Goal: Task Accomplishment & Management: Complete application form

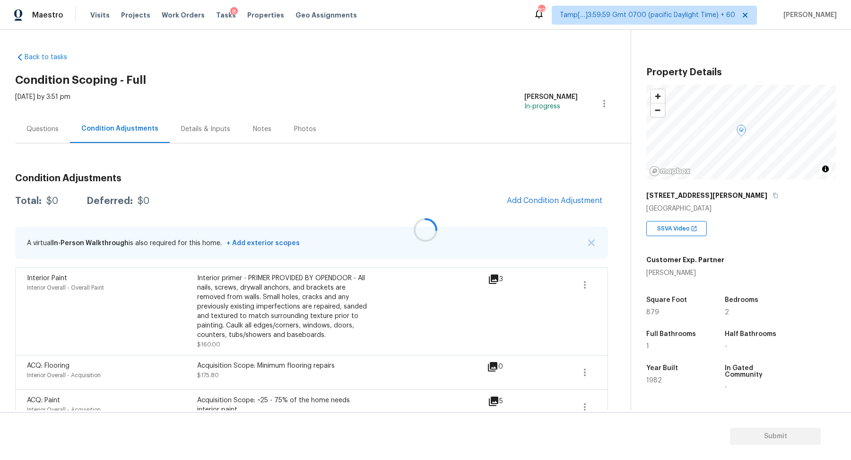
click at [529, 203] on div at bounding box center [425, 230] width 851 height 460
click at [541, 198] on span "Add Condition Adjustment" at bounding box center [555, 200] width 96 height 9
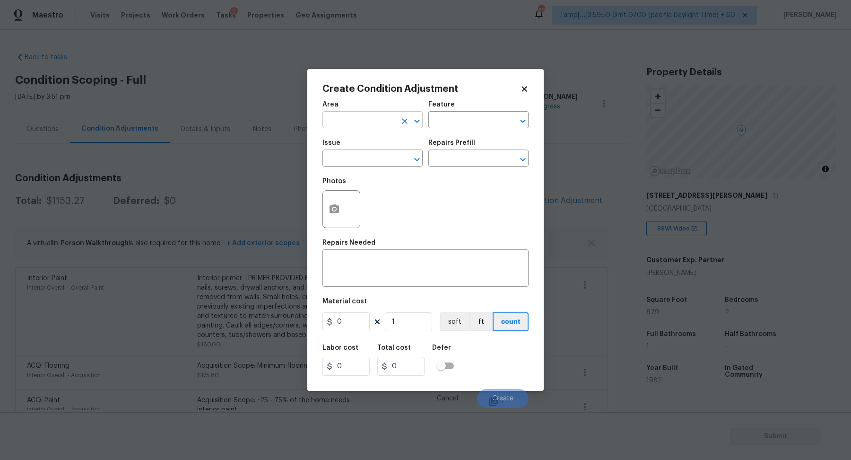
click at [393, 122] on input "text" at bounding box center [360, 121] width 74 height 15
click at [373, 162] on li "Interior Overall" at bounding box center [373, 157] width 100 height 16
type input "Interior Overall"
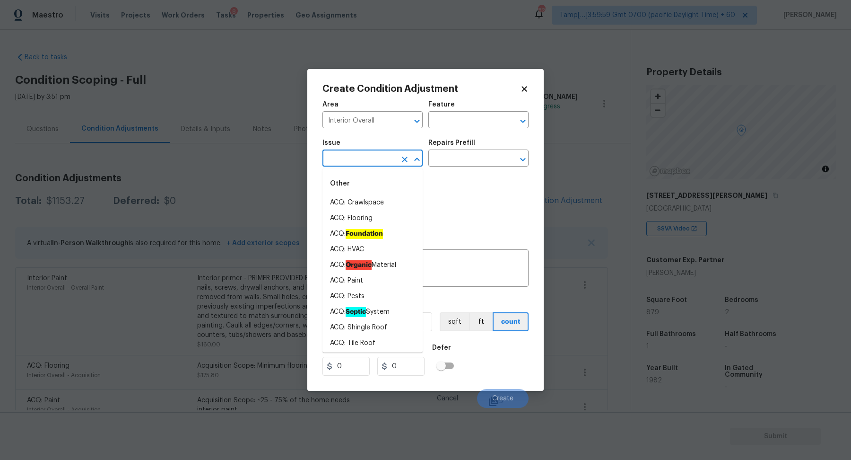
click at [373, 162] on input "text" at bounding box center [360, 159] width 74 height 15
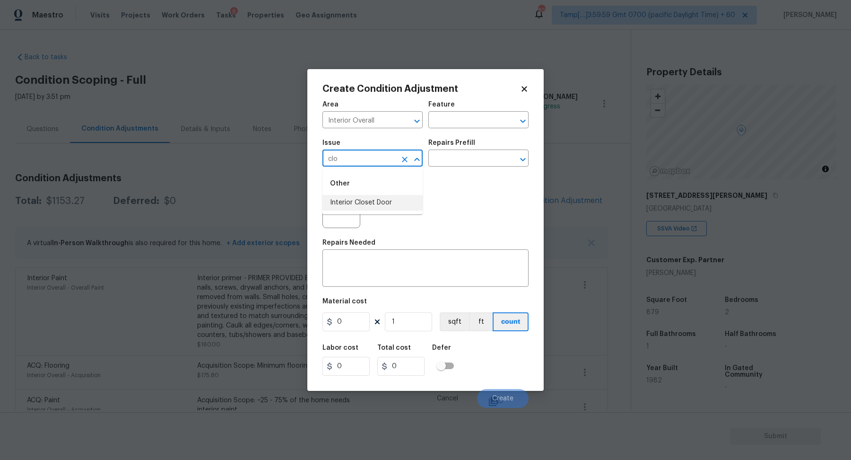
click at [366, 200] on li "Interior Closet Door" at bounding box center [373, 203] width 100 height 16
type input "Interior Closet Door"
click at [485, 158] on input "text" at bounding box center [465, 159] width 74 height 15
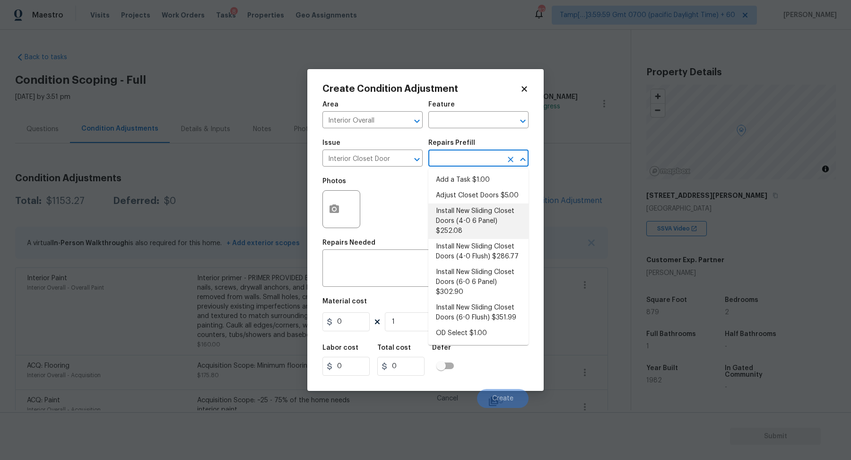
click at [463, 212] on li "Install New Sliding Closet Doors (4-0 6 Panel) $252.08" at bounding box center [478, 220] width 100 height 35
type input "Interior Door"
type textarea "Remove the existing door (if present). Install a new 4-0 bi-fold 6 panel interi…"
type input "252.08"
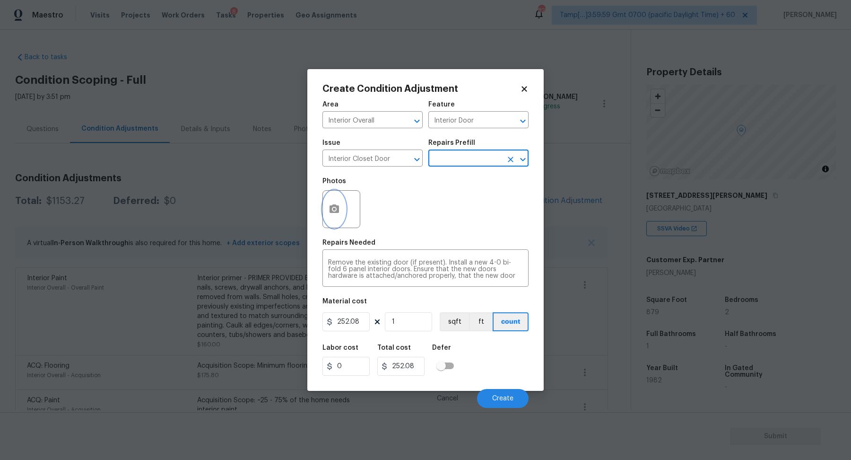
click at [339, 204] on icon "button" at bounding box center [334, 208] width 11 height 11
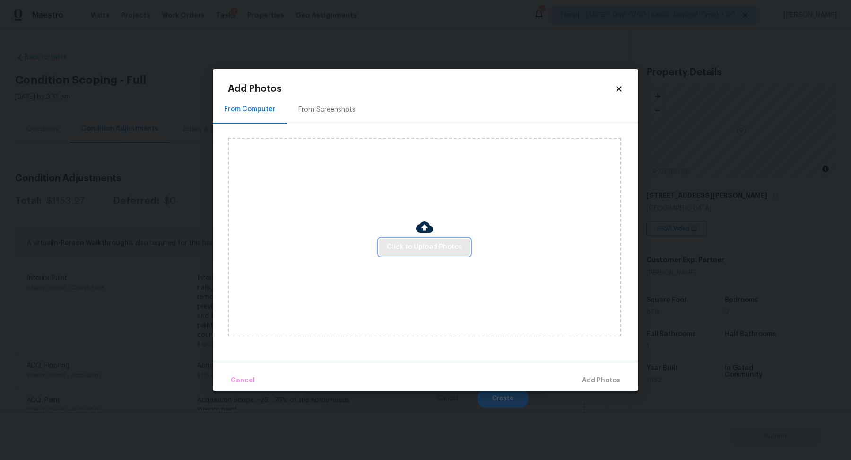
click at [405, 241] on span "Click to Upload Photos" at bounding box center [425, 247] width 76 height 12
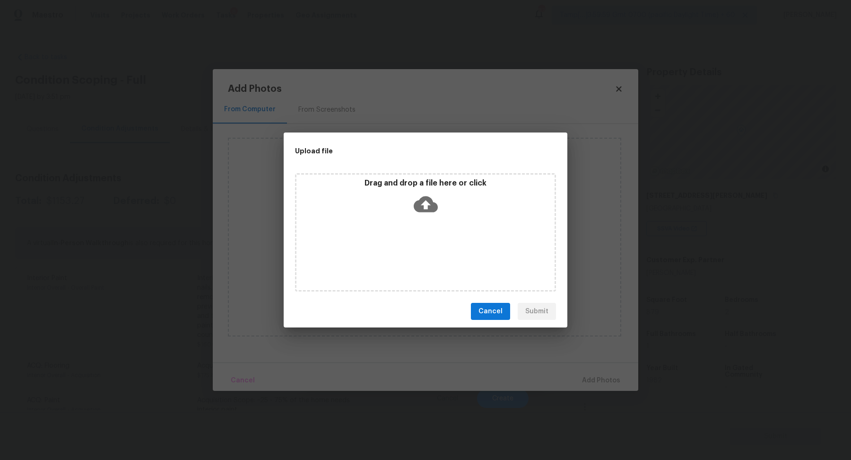
click at [436, 210] on icon at bounding box center [426, 204] width 24 height 16
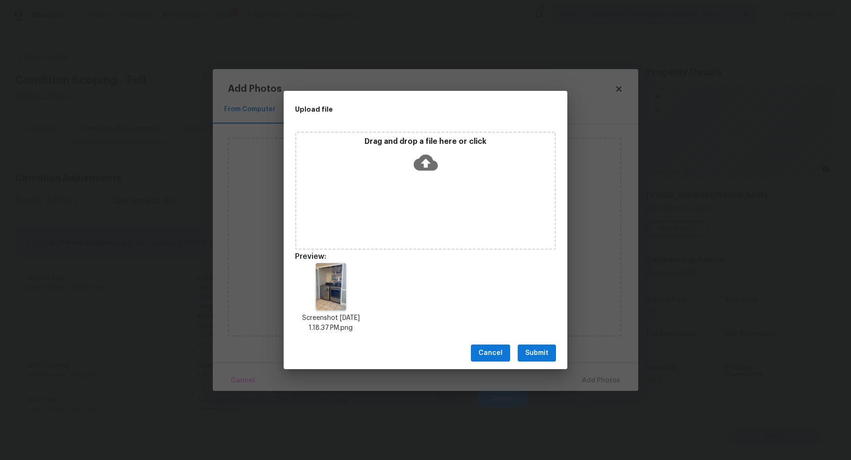
click at [537, 356] on span "Submit" at bounding box center [536, 353] width 23 height 12
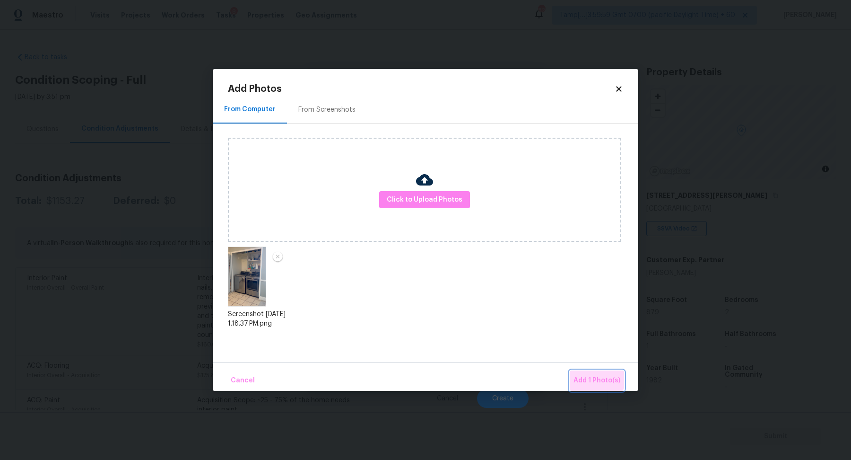
click at [589, 372] on button "Add 1 Photo(s)" at bounding box center [597, 380] width 54 height 20
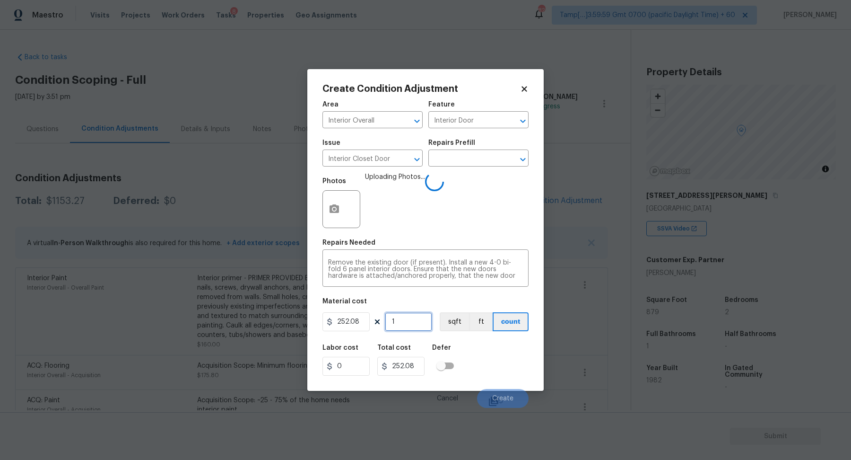
click at [409, 320] on input "1" at bounding box center [408, 321] width 47 height 19
click at [511, 362] on div "Labor cost 0 Total cost 252.08 Defer" at bounding box center [426, 360] width 206 height 43
click at [410, 332] on figure "Material cost 252.08 1 sqft ft count" at bounding box center [426, 315] width 206 height 35
click at [410, 330] on input "1" at bounding box center [408, 321] width 47 height 19
click at [502, 398] on span "Create" at bounding box center [502, 398] width 21 height 7
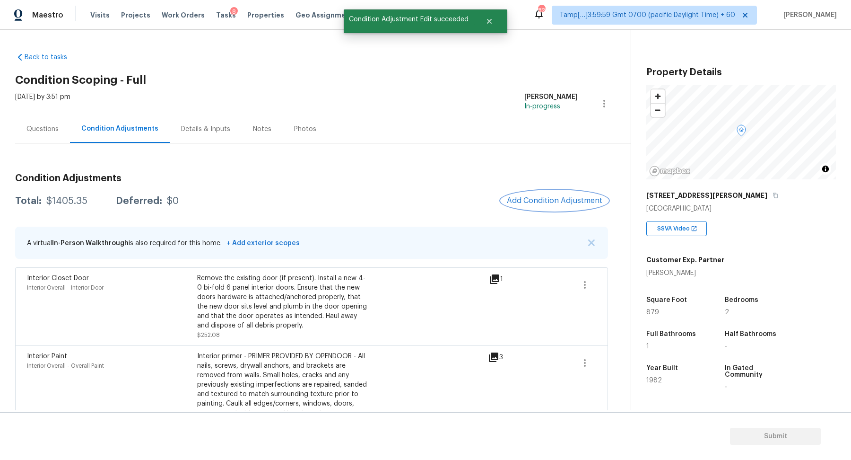
click at [555, 198] on span "Add Condition Adjustment" at bounding box center [555, 200] width 96 height 9
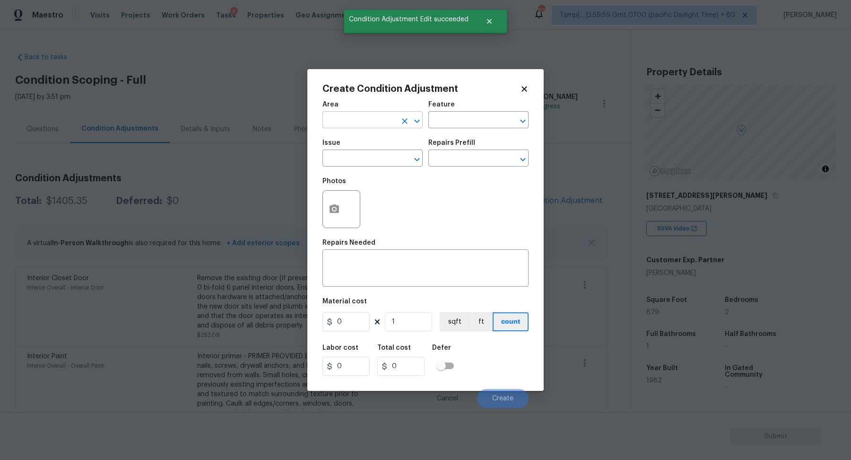
click at [372, 122] on input "text" at bounding box center [360, 121] width 74 height 15
click at [364, 140] on li "Roof" at bounding box center [373, 142] width 100 height 16
type input "Roof"
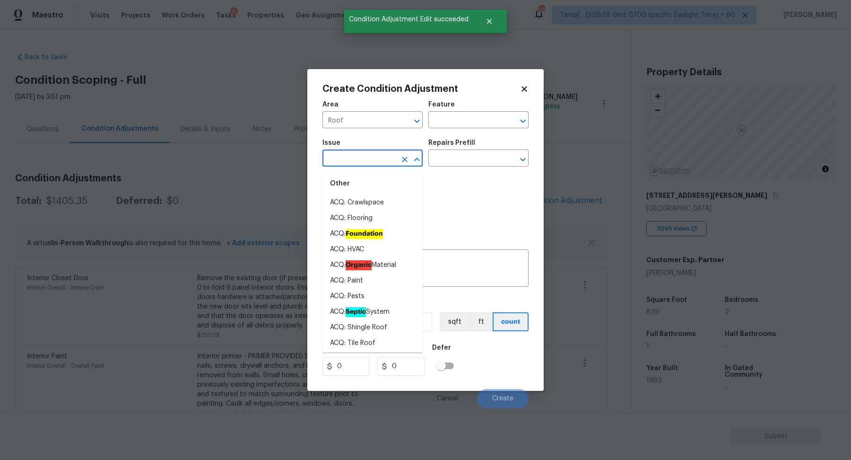
click at [366, 158] on input "text" at bounding box center [360, 159] width 74 height 15
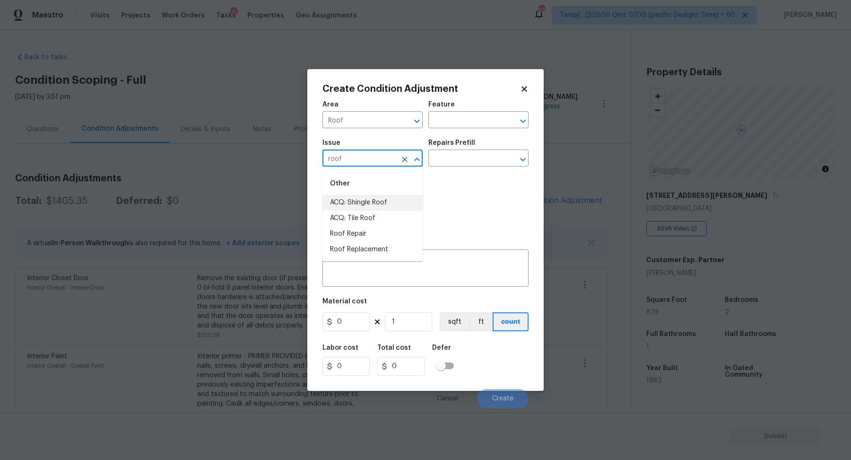
click at [365, 199] on li "ACQ: Shingle Roof" at bounding box center [373, 203] width 100 height 16
type input "ACQ: Shingle Roof"
click at [446, 168] on div "Issue ACQ: Shingle Roof ​ Repairs Prefill ​" at bounding box center [426, 153] width 206 height 38
click at [463, 162] on input "text" at bounding box center [465, 159] width 74 height 15
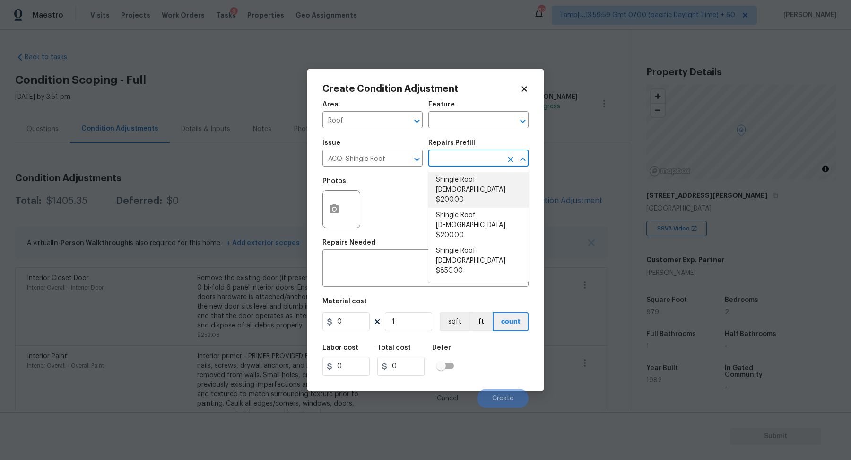
click at [464, 175] on li "Shingle Roof 0-10 Years Old $200.00" at bounding box center [478, 189] width 100 height 35
type input "Acquisition"
type textarea "Acquisition Scope: Shingle Roof 0-10 years in age maintenance."
type input "200"
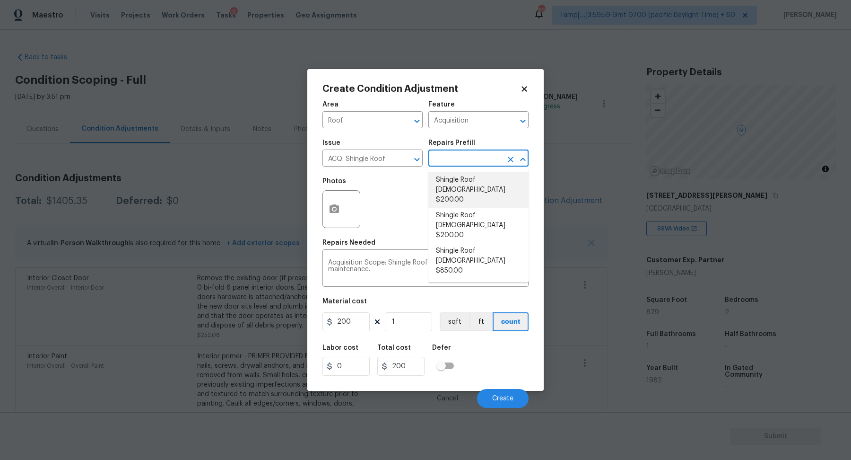
click at [514, 195] on li "Shingle Roof 0-10 Years Old $200.00" at bounding box center [478, 189] width 100 height 35
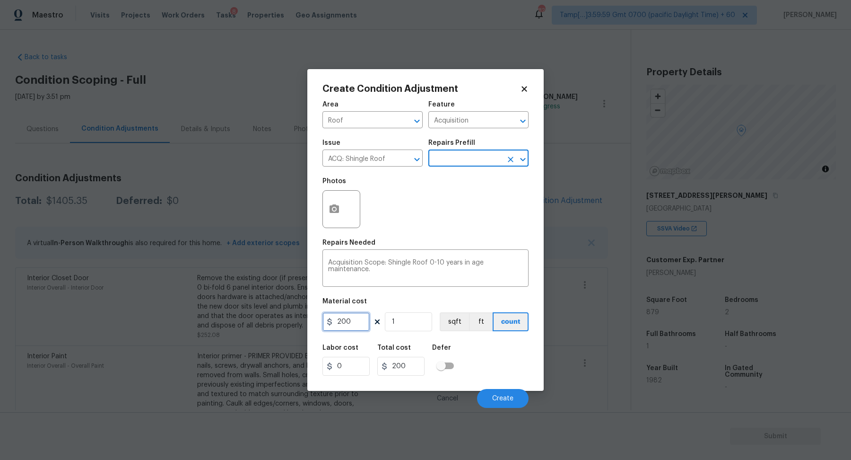
click at [367, 314] on input "200" at bounding box center [346, 321] width 47 height 19
type input "288"
click at [509, 387] on div "Cancel Create" at bounding box center [426, 394] width 206 height 26
click at [507, 393] on button "Create" at bounding box center [503, 398] width 52 height 19
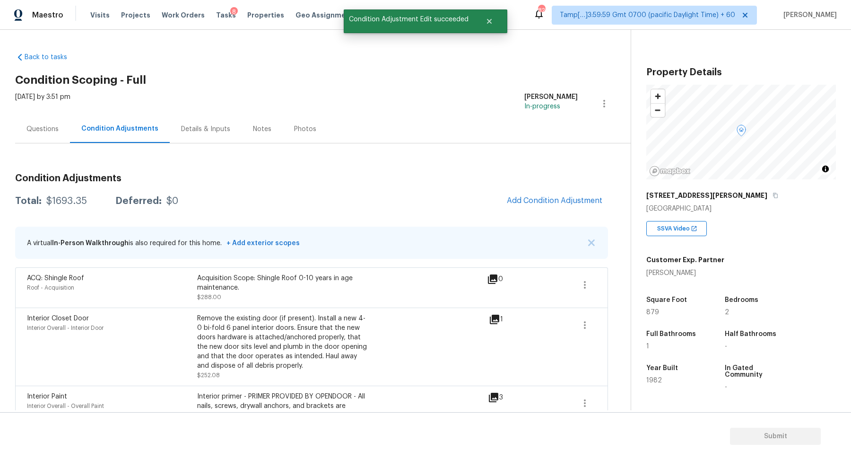
click at [35, 122] on div "Questions" at bounding box center [42, 129] width 55 height 28
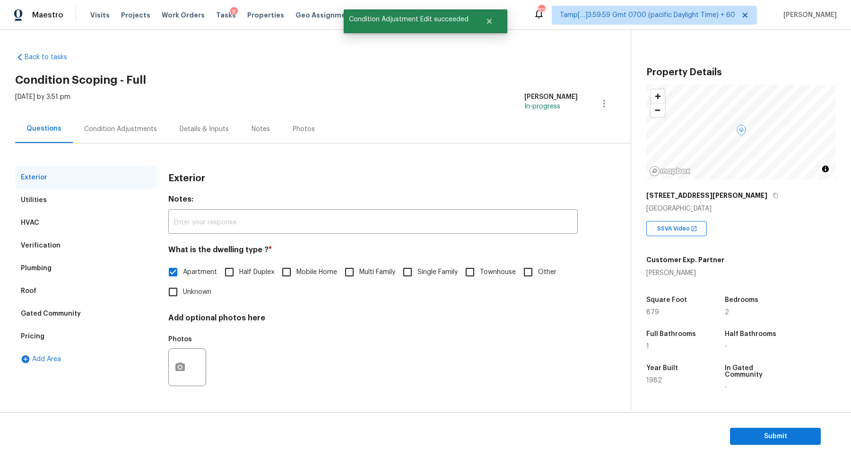
click at [72, 246] on div "Verification" at bounding box center [86, 245] width 142 height 23
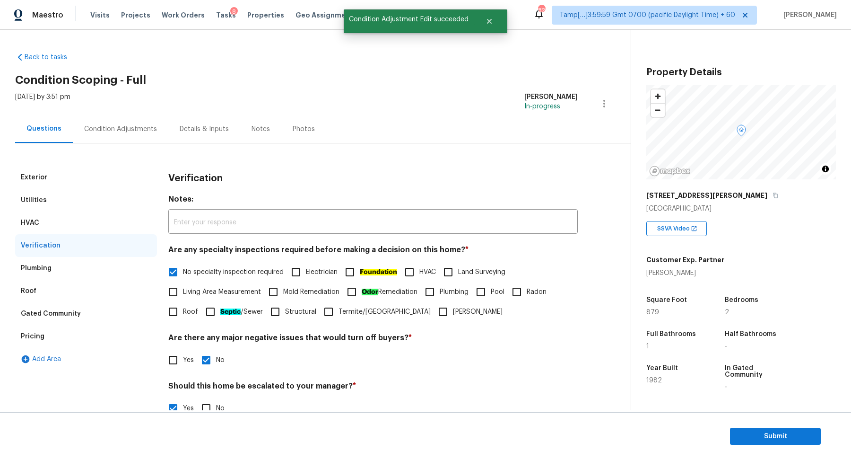
scroll to position [168, 0]
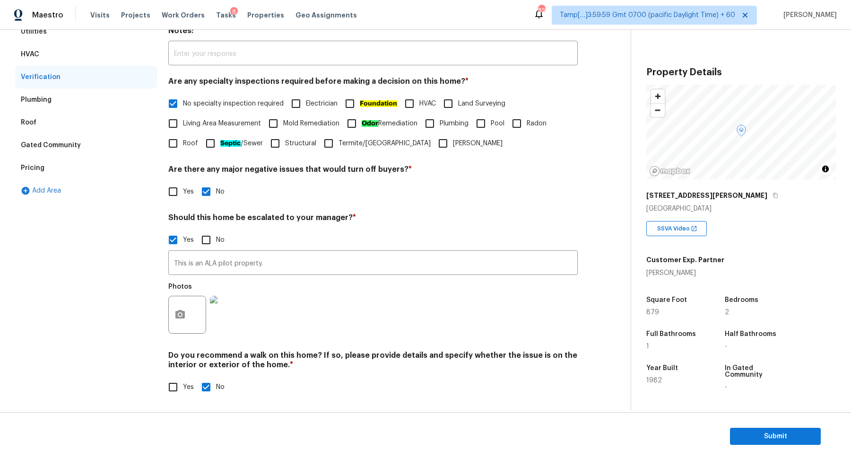
click at [240, 308] on img at bounding box center [229, 315] width 38 height 38
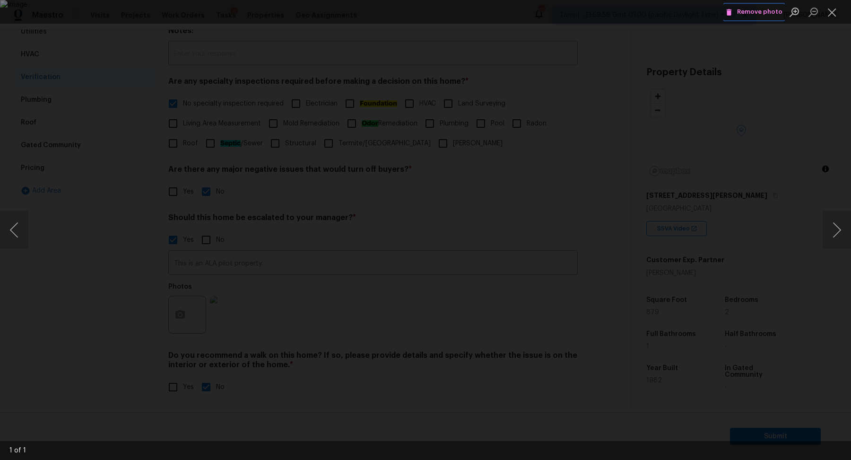
click at [745, 15] on span "Remove photo" at bounding box center [754, 12] width 57 height 11
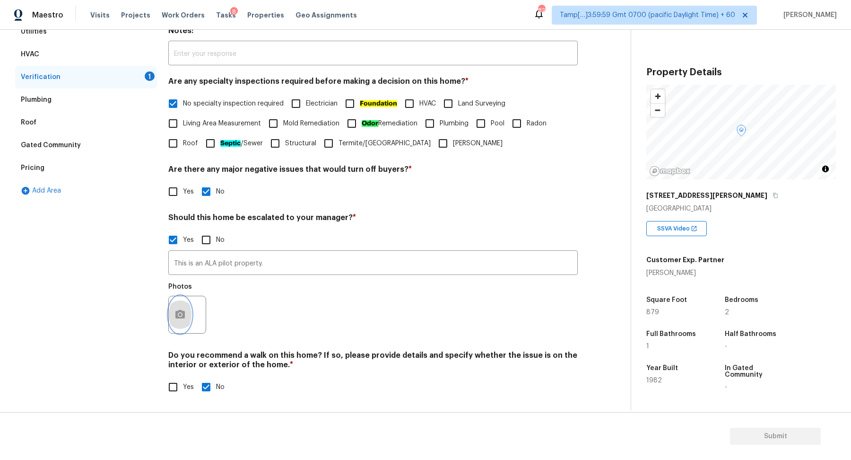
click at [180, 315] on icon "button" at bounding box center [180, 314] width 11 height 11
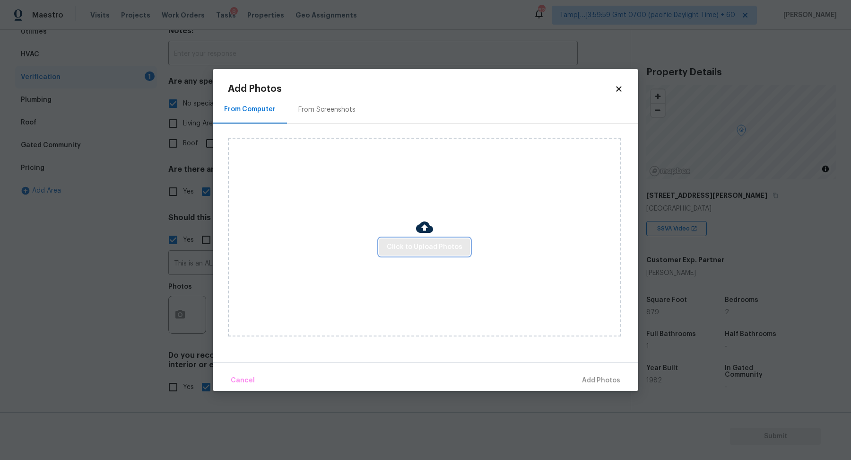
click at [412, 243] on span "Click to Upload Photos" at bounding box center [425, 247] width 76 height 12
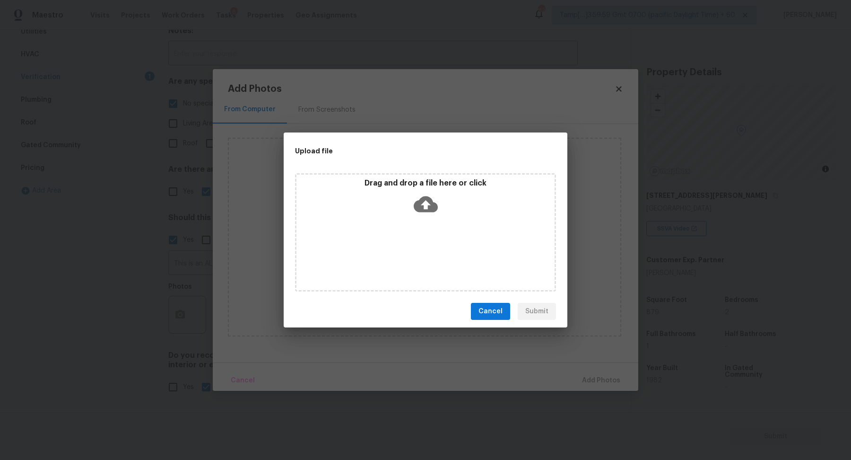
click at [441, 204] on div "Drag and drop a file here or click" at bounding box center [426, 198] width 258 height 41
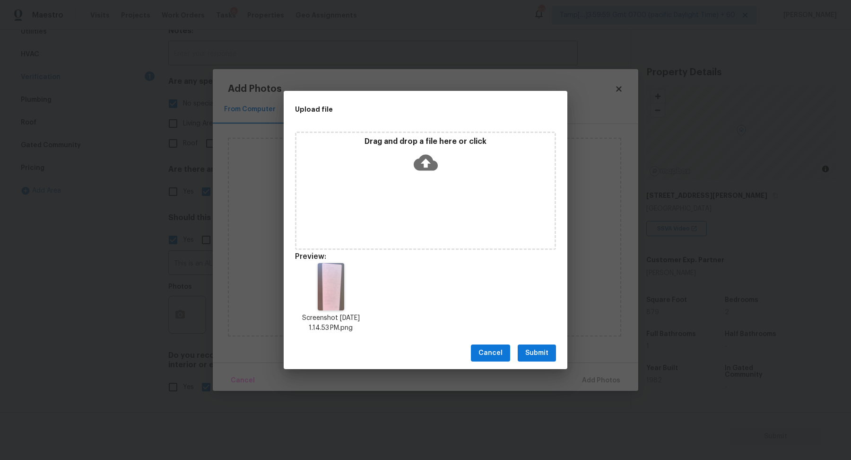
click at [546, 350] on span "Submit" at bounding box center [536, 353] width 23 height 12
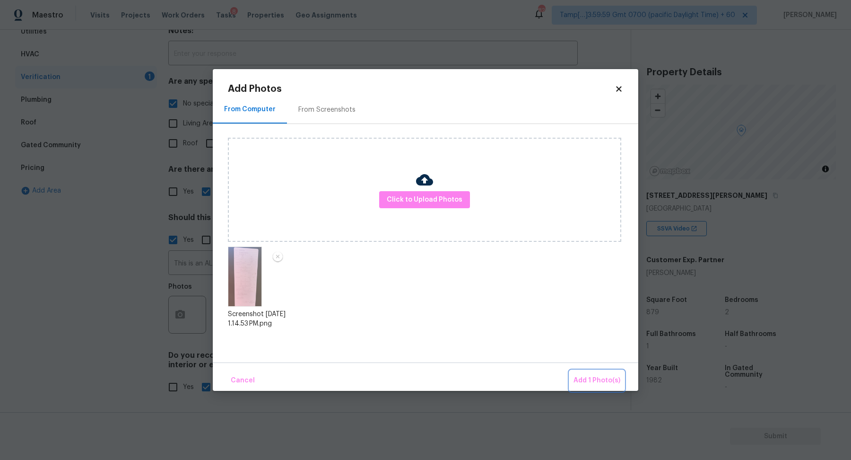
click at [586, 371] on button "Add 1 Photo(s)" at bounding box center [597, 380] width 54 height 20
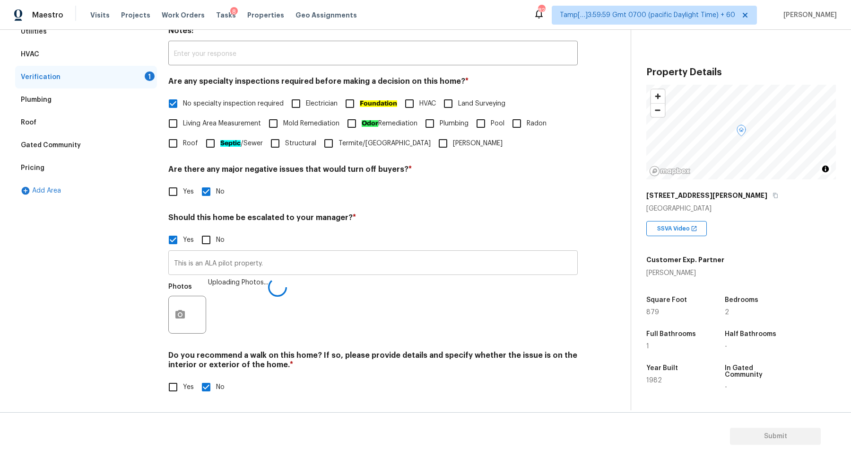
click at [178, 262] on input "This is an ALA pilot property." at bounding box center [373, 264] width 410 height 22
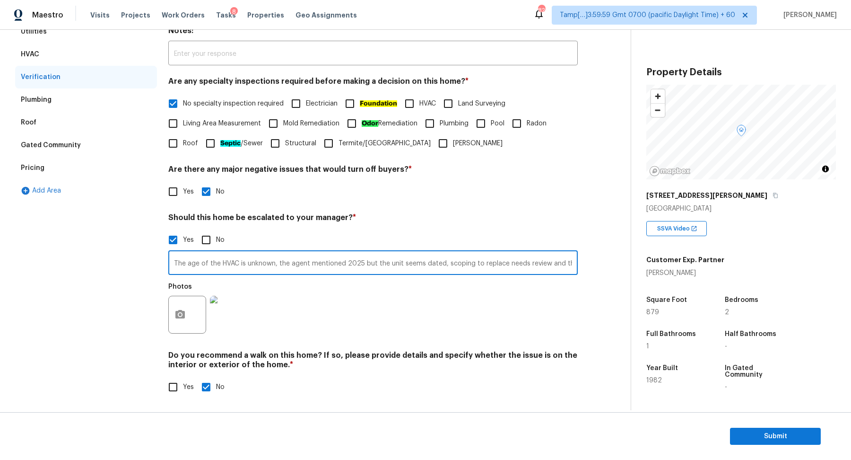
type input "The age of the HVAC is unknown, the agent mentioned 2025 but the unit seems dat…"
click at [294, 306] on div "Photos" at bounding box center [373, 308] width 410 height 61
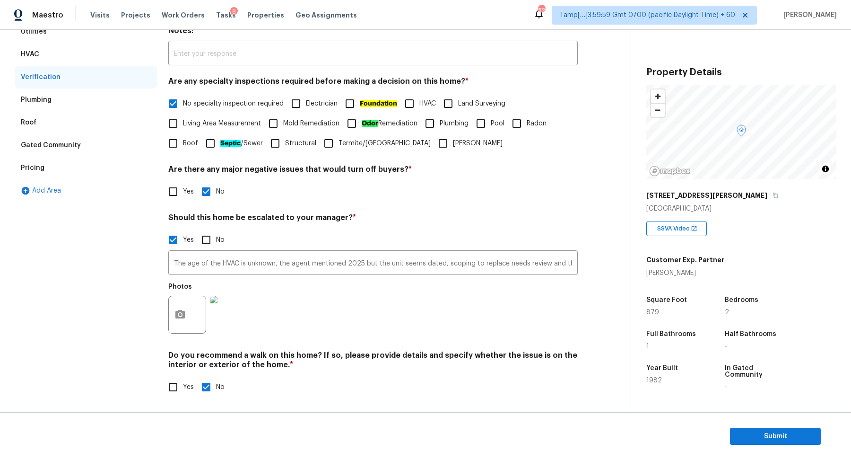
scroll to position [12, 0]
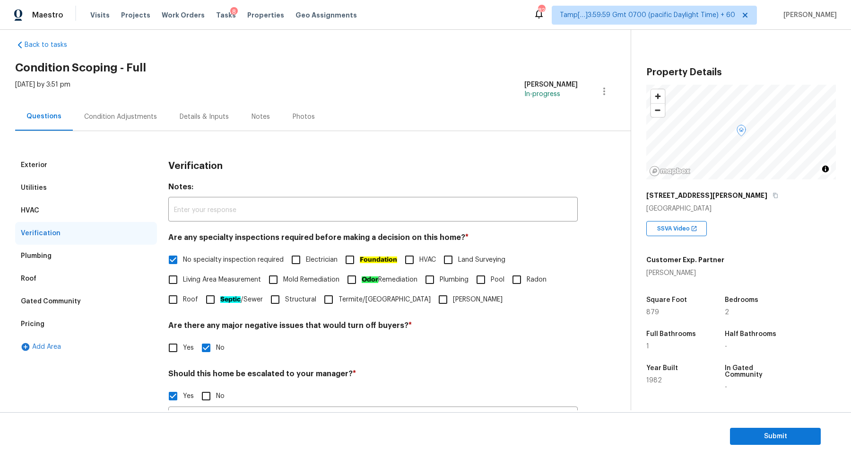
click at [129, 122] on div "Condition Adjustments" at bounding box center [121, 117] width 96 height 28
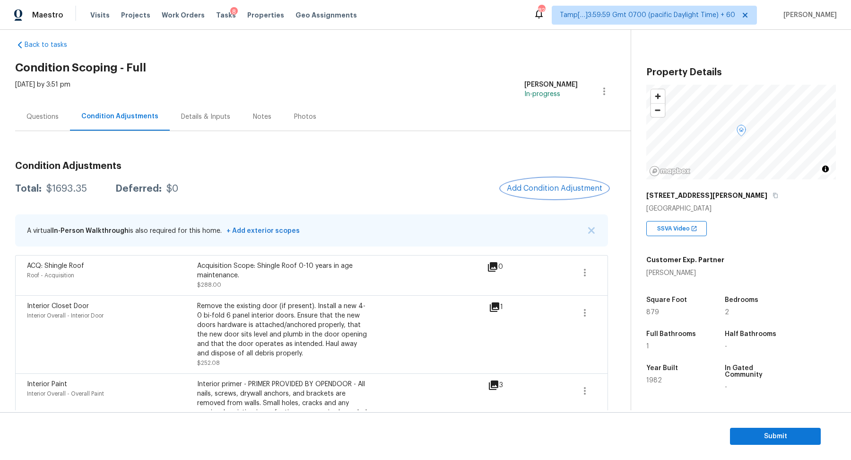
click at [541, 196] on button "Add Condition Adjustment" at bounding box center [554, 188] width 107 height 20
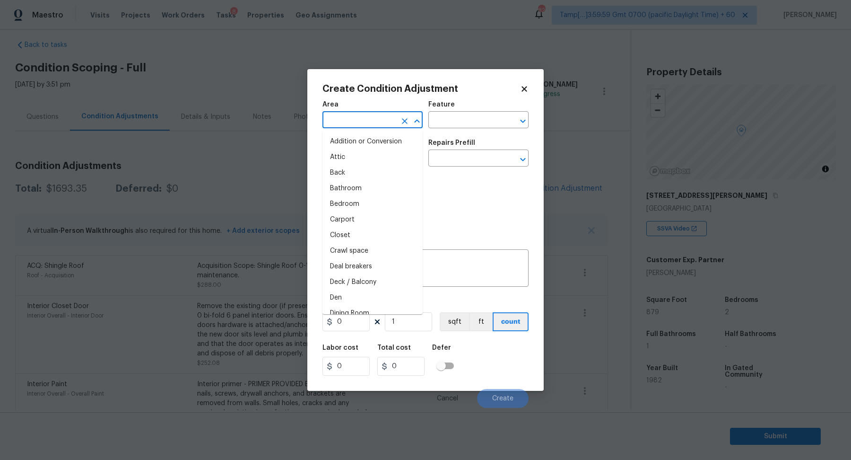
click at [358, 127] on input "text" at bounding box center [360, 121] width 74 height 15
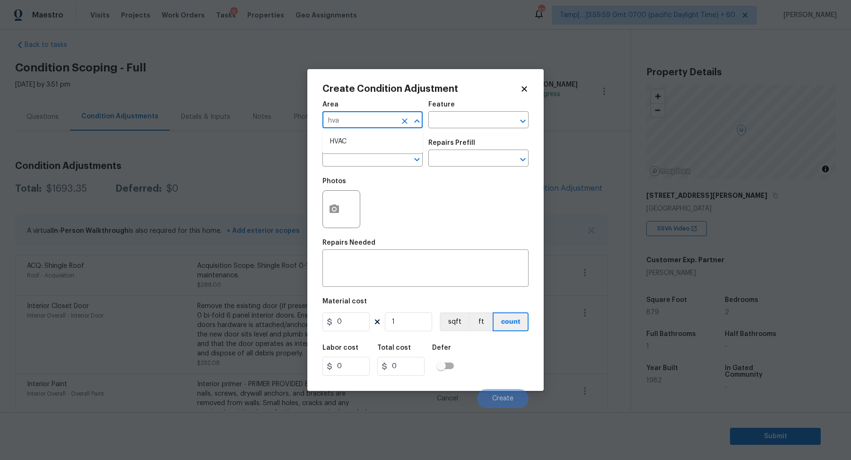
click at [354, 147] on li "HVAC" at bounding box center [373, 142] width 100 height 16
type input "HVAC"
click at [354, 160] on input "text" at bounding box center [360, 159] width 74 height 15
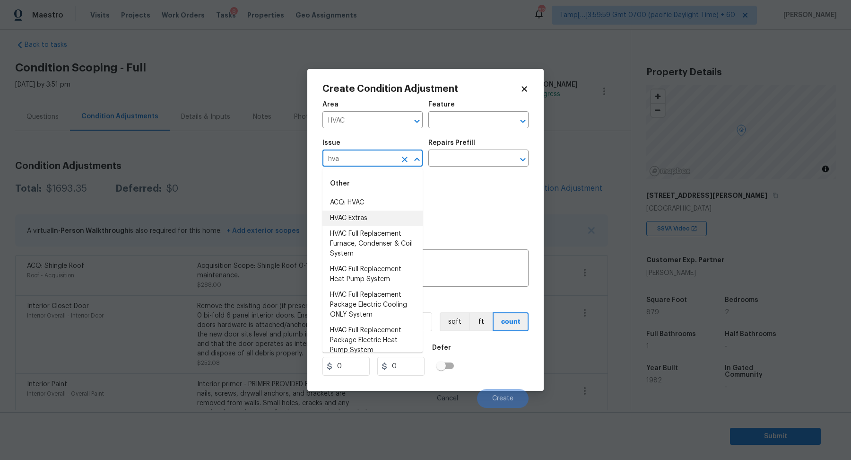
click at [375, 210] on li "HVAC Extras" at bounding box center [373, 218] width 100 height 16
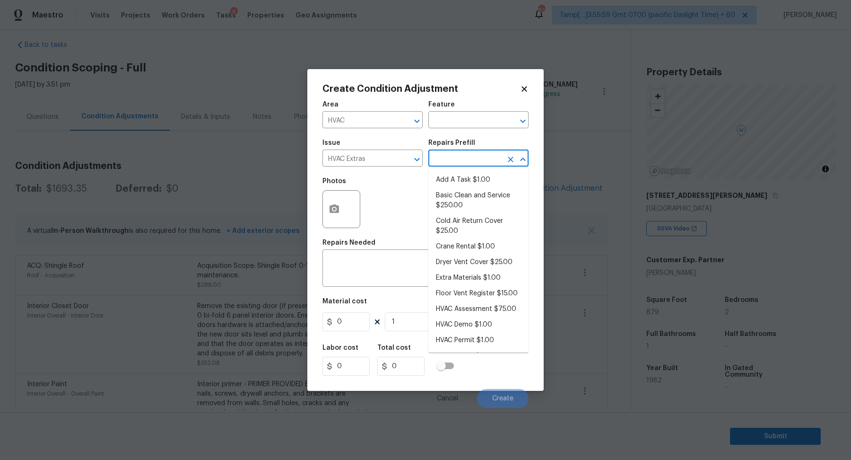
click at [474, 162] on input "text" at bounding box center [465, 159] width 74 height 15
click at [382, 158] on input "HVAC Extras" at bounding box center [360, 159] width 74 height 15
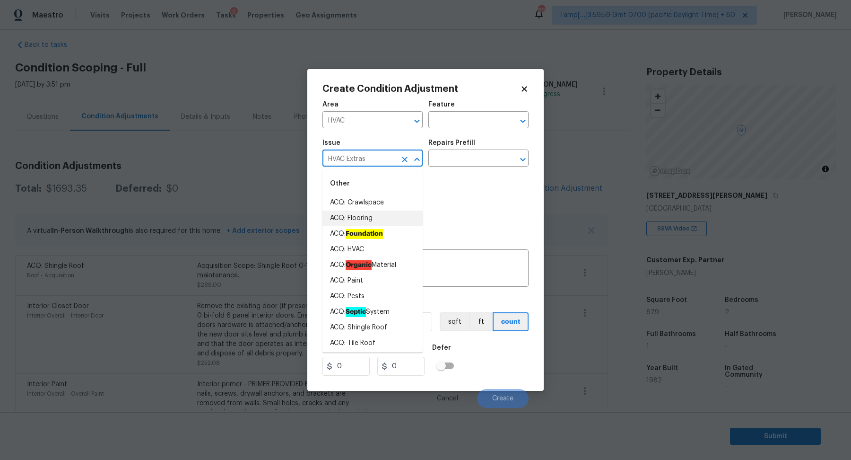
click at [382, 158] on input "HVAC Extras" at bounding box center [360, 159] width 74 height 15
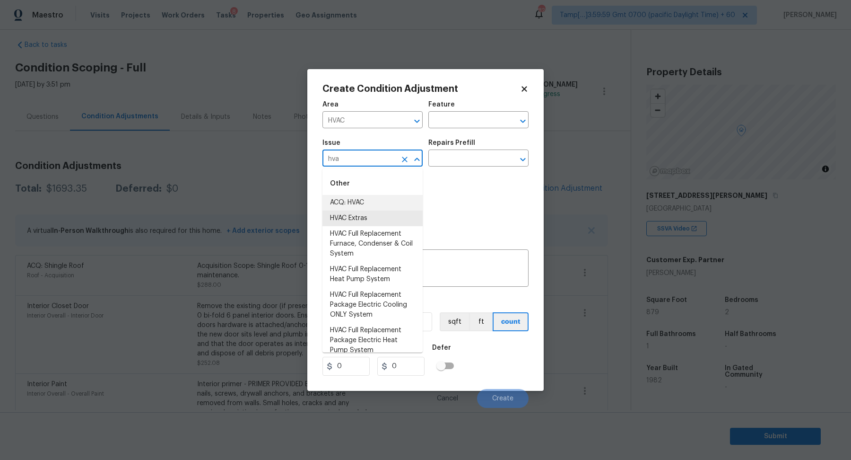
click at [349, 206] on li "ACQ: HVAC" at bounding box center [373, 203] width 100 height 16
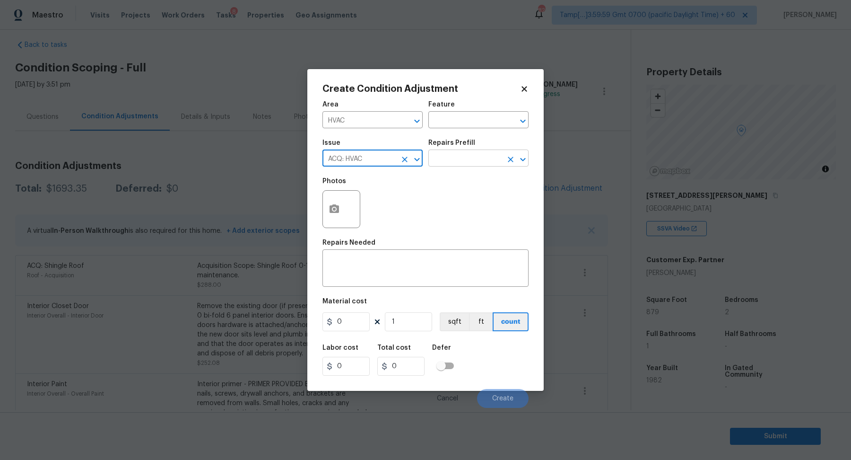
type input "ACQ: HVAC"
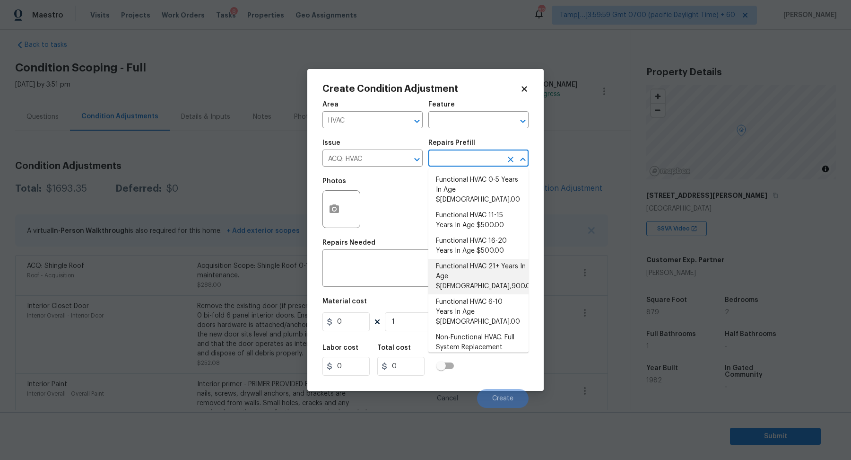
click at [457, 162] on input "text" at bounding box center [465, 159] width 74 height 15
click at [482, 262] on li "Functional HVAC 21+ Years In Age $1,900.00" at bounding box center [478, 276] width 100 height 35
type input "Acquisition"
type textarea "Acquisition Scope: Functional HVAC 21+ years"
type input "1900"
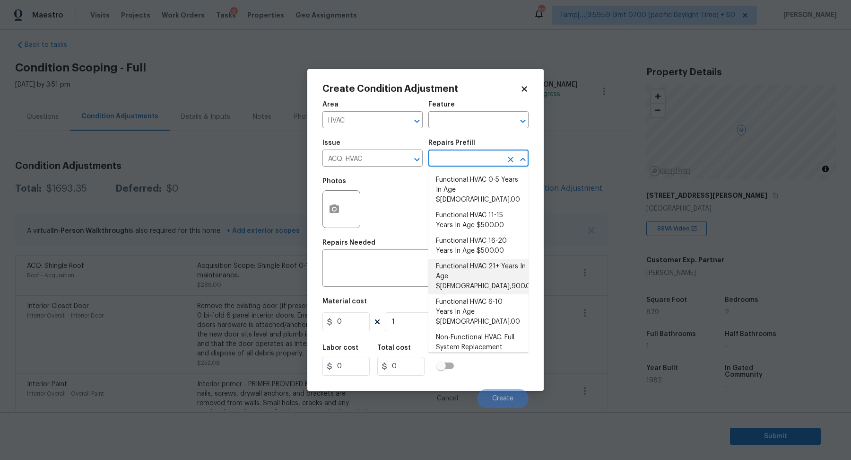
type input "1900"
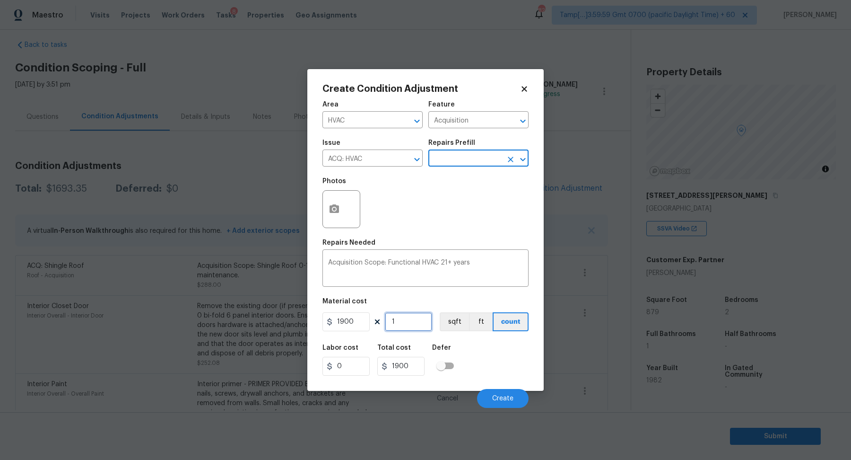
click at [402, 315] on input "1" at bounding box center [408, 321] width 47 height 19
type input "2"
type input "3800"
type input "2"
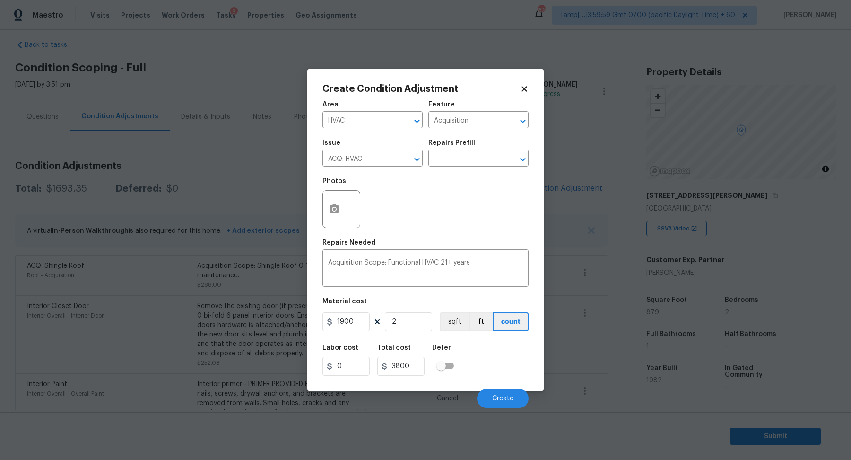
click at [501, 388] on div "Cancel Create" at bounding box center [426, 394] width 206 height 26
click at [501, 392] on button "Create" at bounding box center [503, 398] width 52 height 19
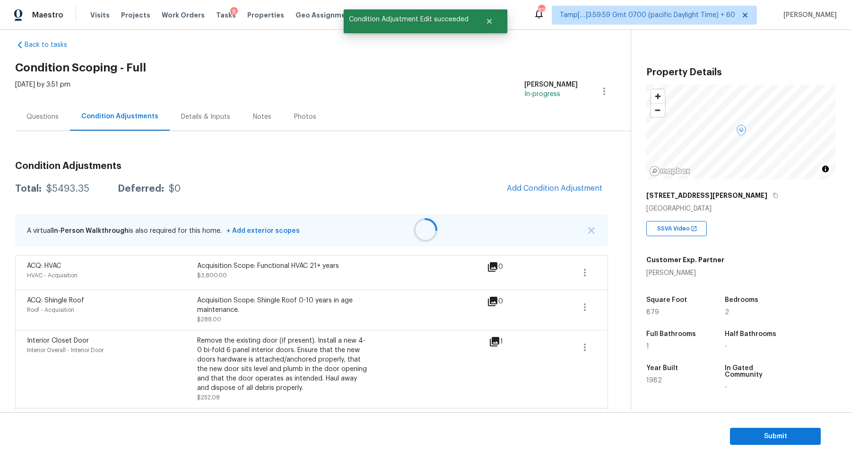
click at [561, 181] on div at bounding box center [425, 230] width 851 height 460
click at [564, 191] on span "Add Condition Adjustment" at bounding box center [555, 188] width 96 height 9
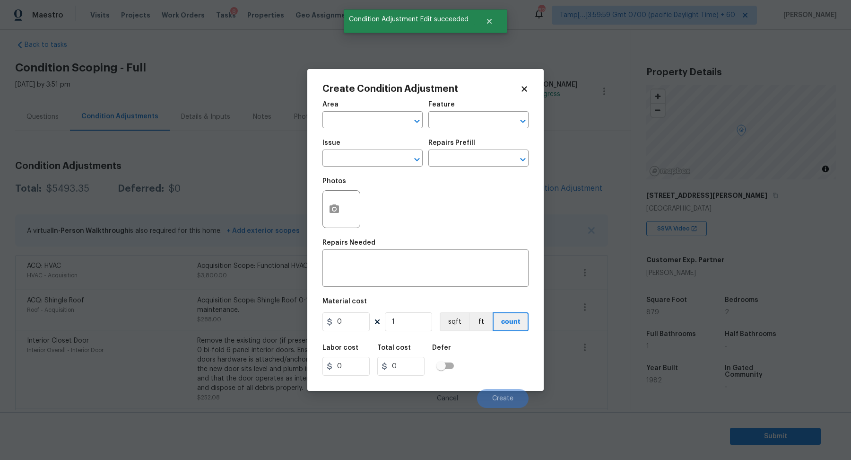
click at [350, 129] on span "Area ​" at bounding box center [373, 115] width 100 height 38
click at [349, 123] on input "text" at bounding box center [360, 121] width 74 height 15
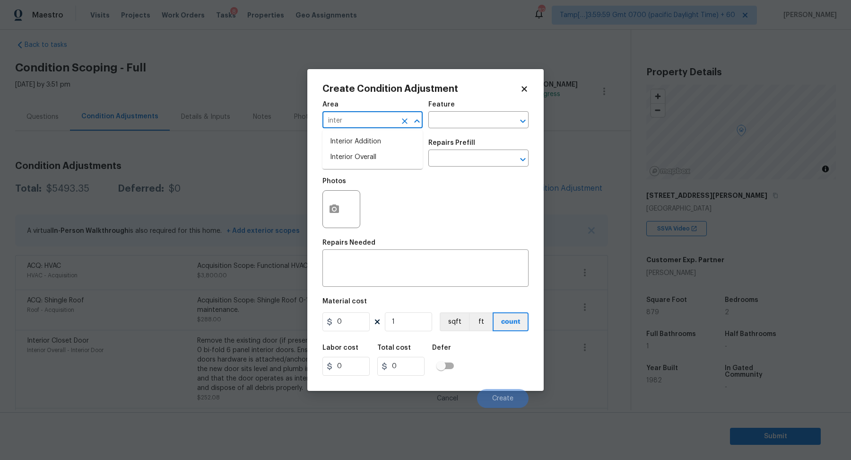
click at [334, 166] on ul "Interior Addition Interior Overall" at bounding box center [373, 149] width 100 height 39
click at [348, 161] on li "Interior Overall" at bounding box center [373, 157] width 100 height 16
type input "Interior Overall"
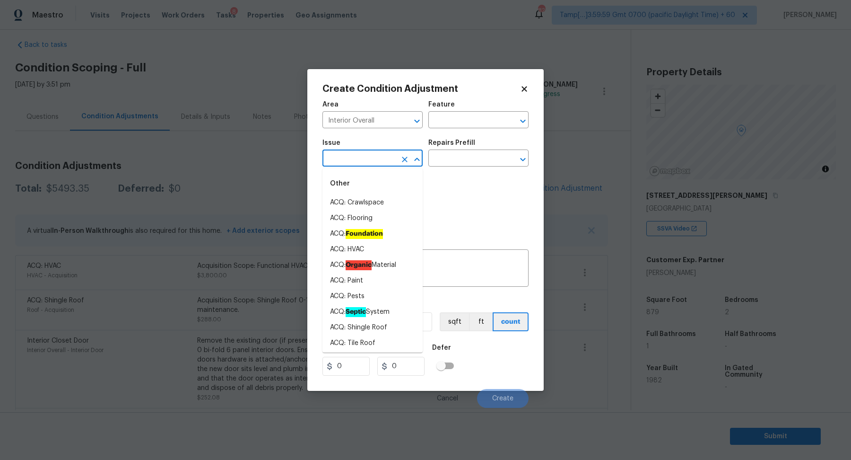
click at [348, 161] on input "text" at bounding box center [360, 159] width 74 height 15
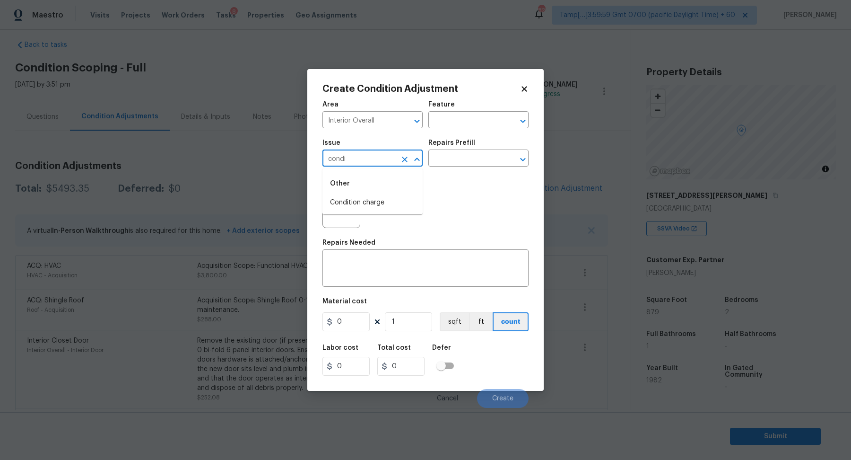
click at [374, 203] on li "Condition charge" at bounding box center [373, 203] width 100 height 16
type input "Condition charge"
click at [466, 162] on input "text" at bounding box center [465, 159] width 74 height 15
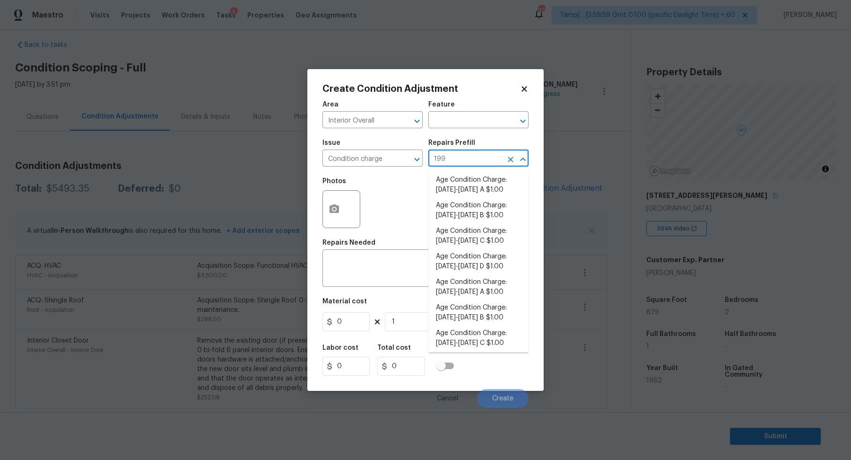
type input "1992"
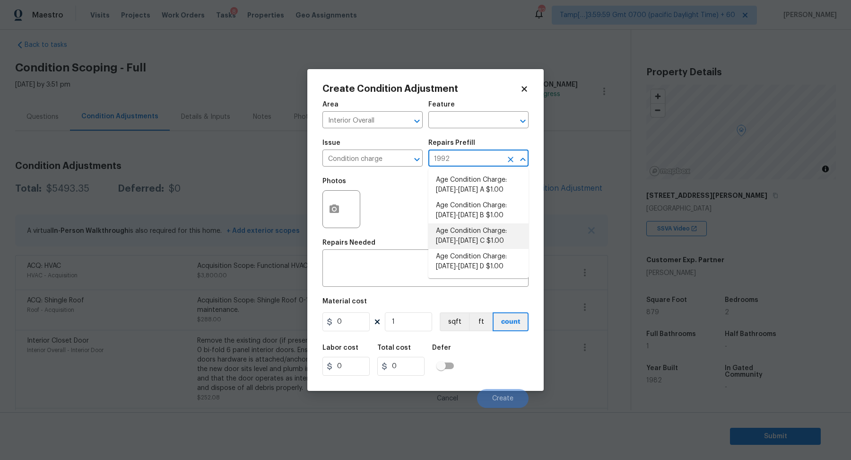
click at [487, 242] on li "Age Condition Charge: 1979-1992 C $1.00" at bounding box center [478, 236] width 100 height 26
type input "Home Readiness Packages"
type textarea "Age Condition Charge: 1979-1992 C"
type input "1"
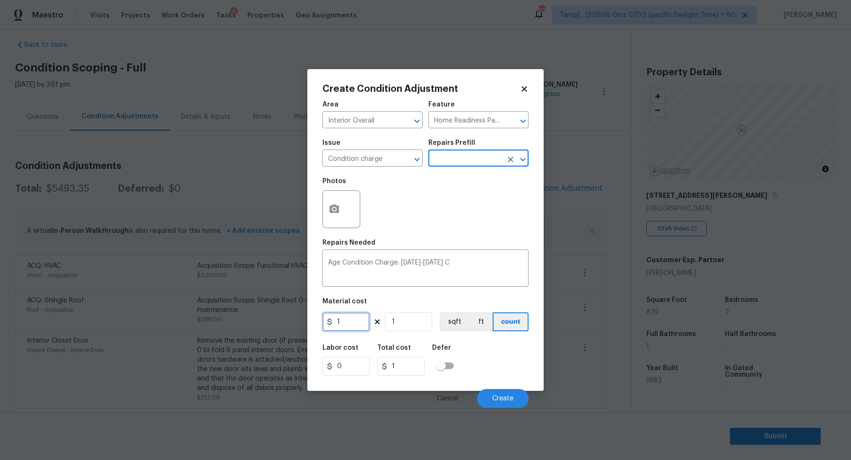
click at [356, 316] on input "1" at bounding box center [346, 321] width 47 height 19
type input "2000"
click at [497, 400] on span "Create" at bounding box center [502, 398] width 21 height 7
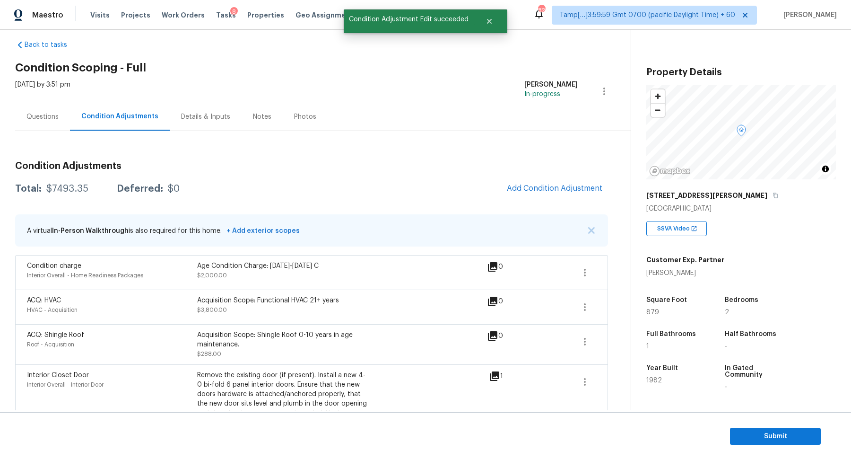
click at [63, 192] on div "$7493.35" at bounding box center [67, 188] width 42 height 9
copy div "$7493.35"
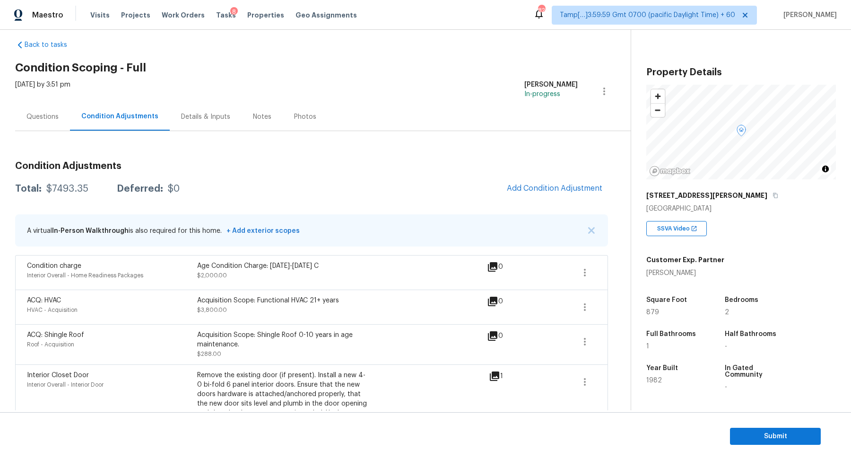
click at [63, 115] on div "Questions" at bounding box center [42, 117] width 55 height 28
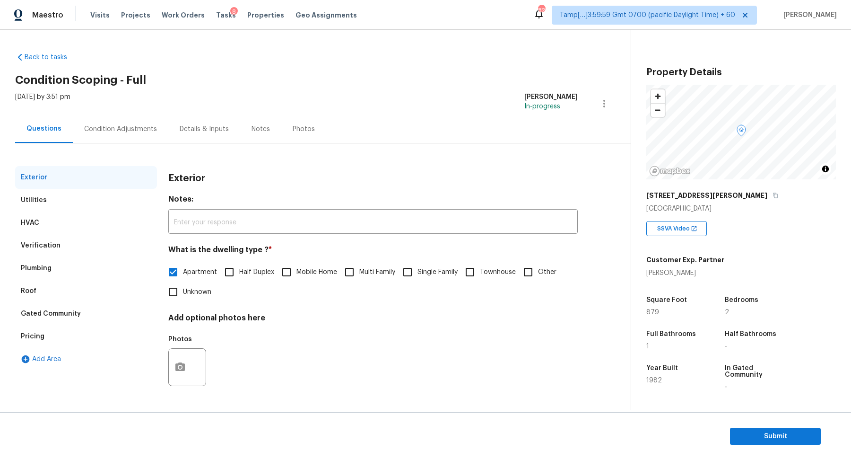
click at [41, 244] on div "Verification" at bounding box center [41, 245] width 40 height 9
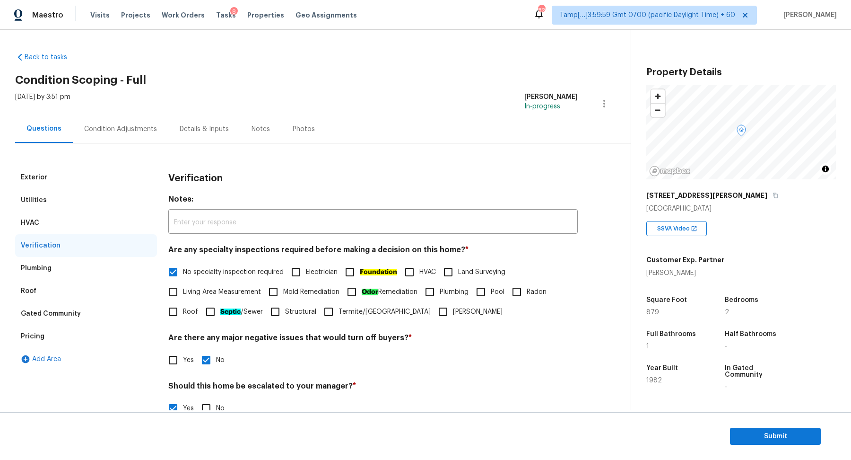
scroll to position [168, 0]
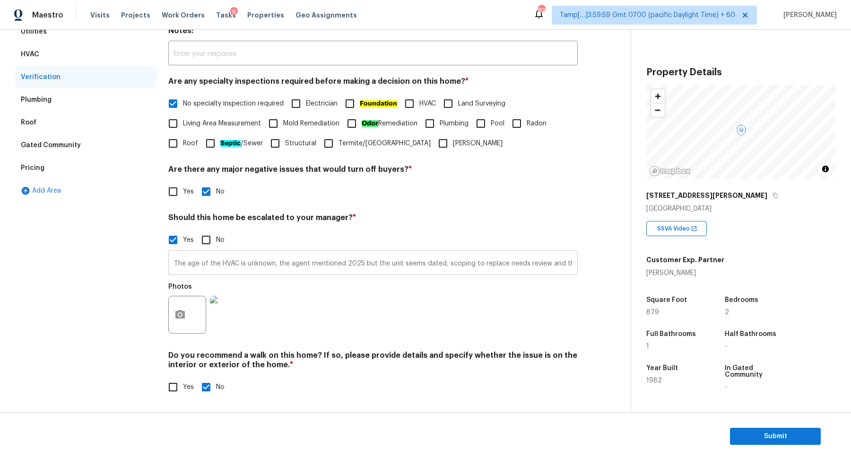
click at [190, 263] on input "The age of the HVAC is unknown, the agent mentioned 2025 but the unit seems dat…" at bounding box center [373, 264] width 410 height 22
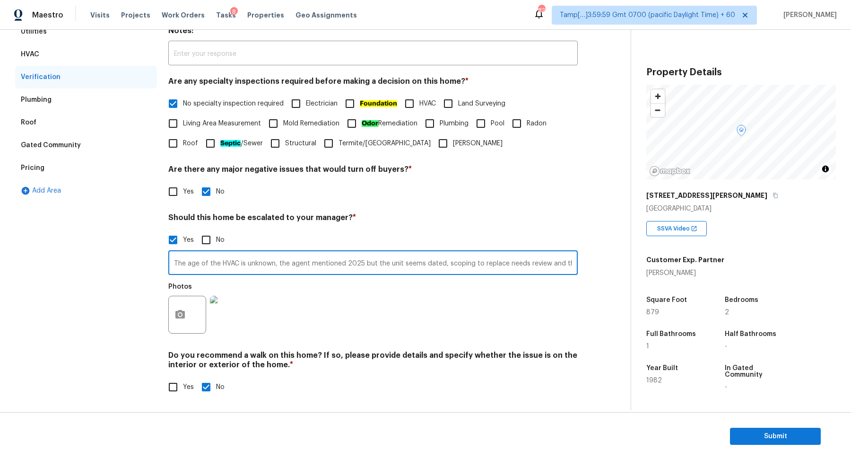
click at [190, 263] on input "The age of the HVAC is unknown, the agent mentioned 2025 but the unit seems dat…" at bounding box center [373, 264] width 410 height 22
click at [522, 263] on input "The age of the HVAC is unknown, the agent mentioned 2025 but the unit seems dat…" at bounding box center [373, 264] width 410 height 22
click at [544, 262] on input "The age of the HVAC is unknown, the agent mentioned 2025 but the unit seems dat…" at bounding box center [373, 264] width 410 height 22
click at [499, 264] on input "The age of the HVAC is unknown, the agent mentioned 2025 but the unit seems dat…" at bounding box center [373, 264] width 410 height 22
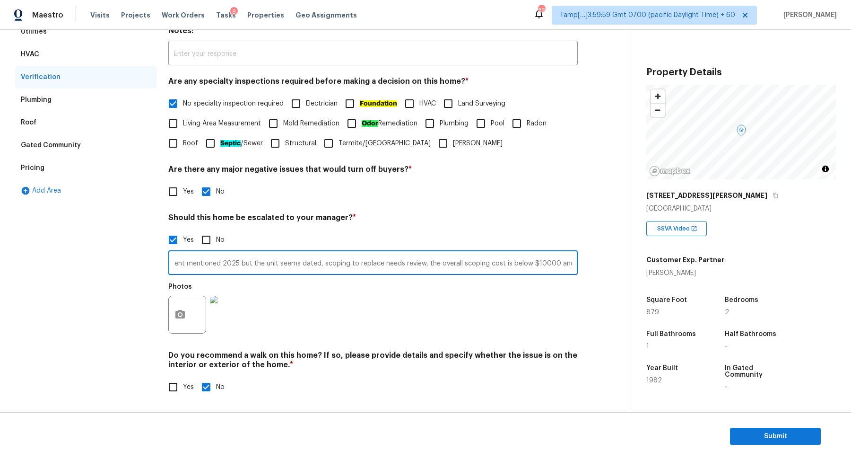
scroll to position [0, 0]
click at [191, 265] on input "The age of the HVAC is unknown, the agent mentioned 2025 but the unit seems dat…" at bounding box center [373, 264] width 410 height 22
type input "The age of the HVAC is unknown, the agent mentioned 2025 but the unit seems dat…"
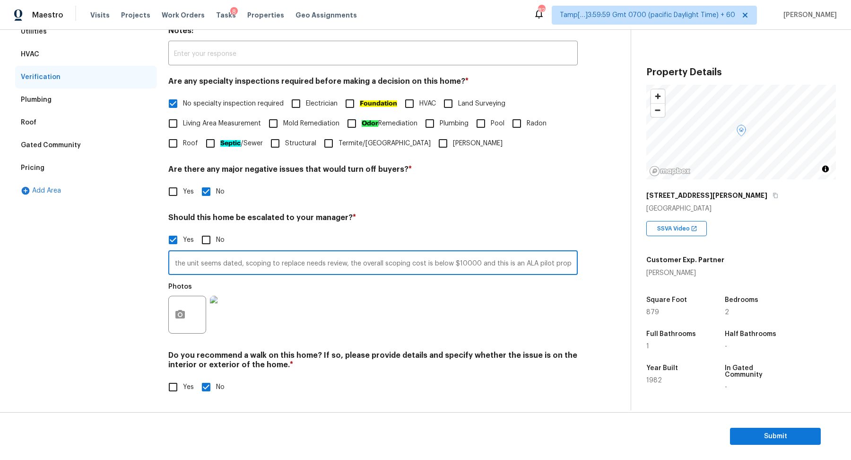
scroll to position [0, 0]
click at [763, 436] on span "Submit" at bounding box center [776, 436] width 76 height 12
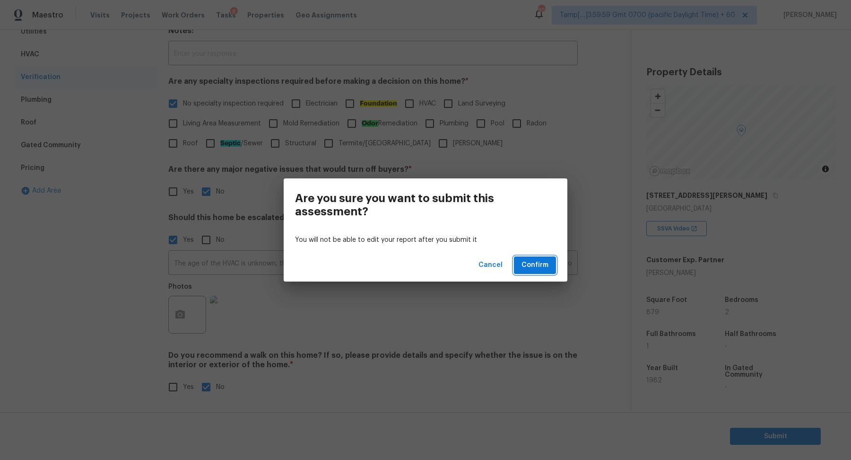
click at [529, 268] on span "Confirm" at bounding box center [535, 265] width 27 height 12
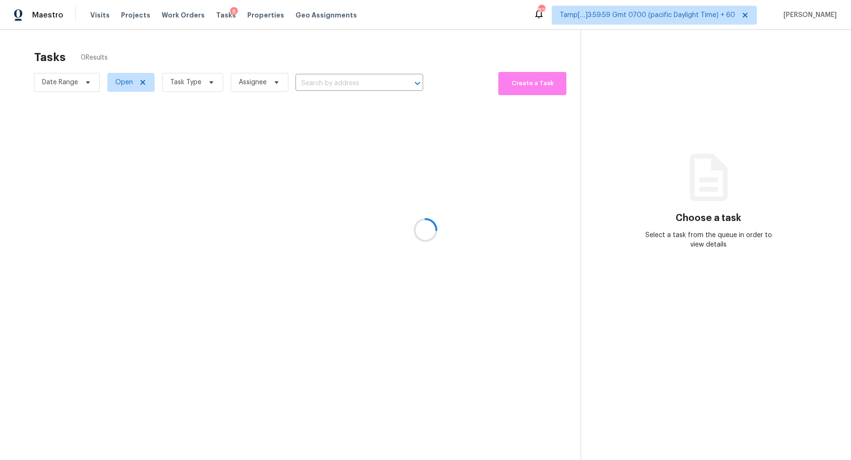
click at [308, 68] on div at bounding box center [425, 230] width 851 height 460
